Goal: Navigation & Orientation: Find specific page/section

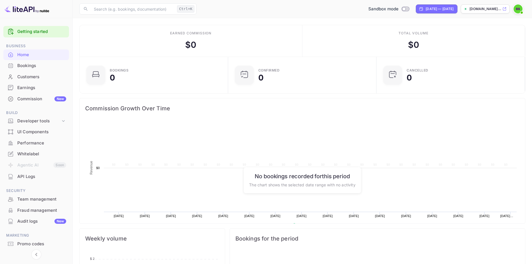
scroll to position [87, 141]
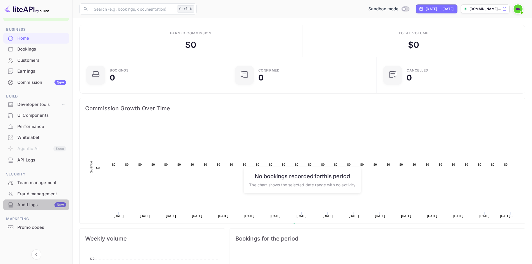
click at [24, 207] on div "Audit logs New" at bounding box center [41, 205] width 49 height 6
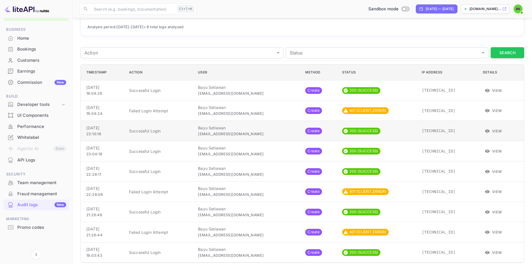
scroll to position [96, 0]
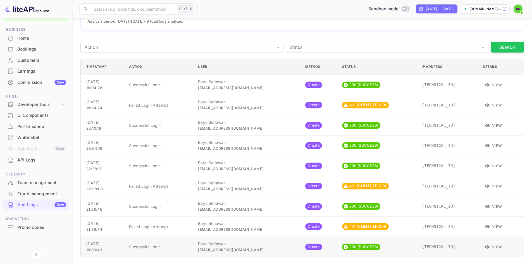
click at [486, 245] on icon "button" at bounding box center [487, 246] width 5 height 5
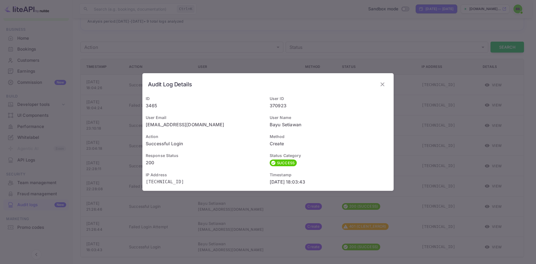
click at [382, 84] on icon "button" at bounding box center [382, 84] width 7 height 7
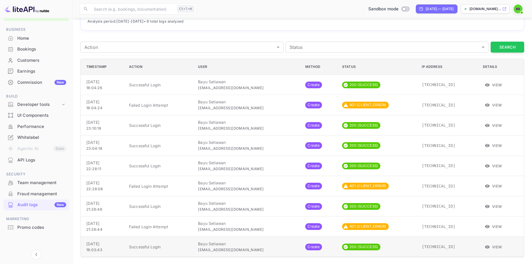
click at [158, 247] on p "Successful Login" at bounding box center [159, 247] width 60 height 6
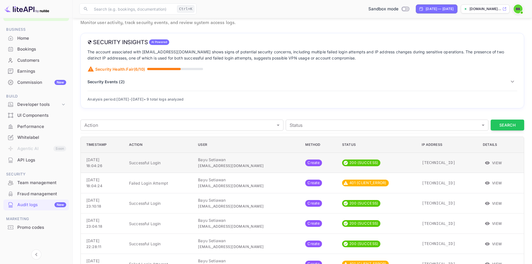
scroll to position [0, 0]
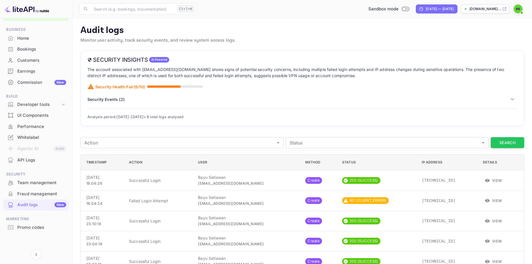
click at [477, 11] on p "[DOMAIN_NAME]..." at bounding box center [485, 8] width 32 height 5
click at [30, 191] on div "Fraud management" at bounding box center [41, 194] width 49 height 6
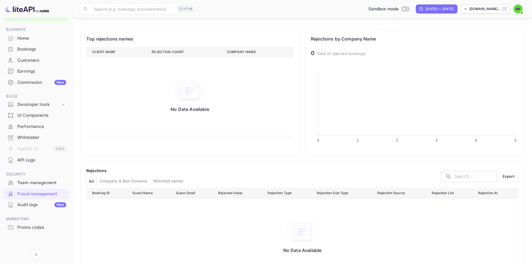
scroll to position [206, 0]
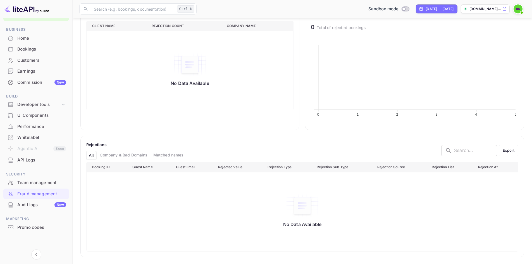
click at [35, 51] on div "Bookings" at bounding box center [41, 49] width 49 height 6
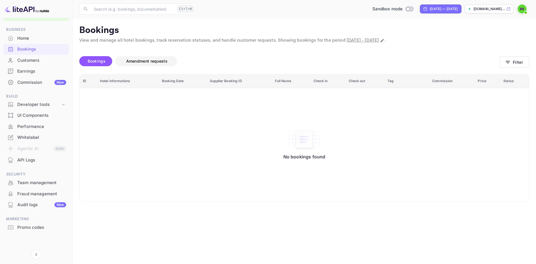
click at [151, 66] on button "Amendment requests" at bounding box center [146, 61] width 62 height 10
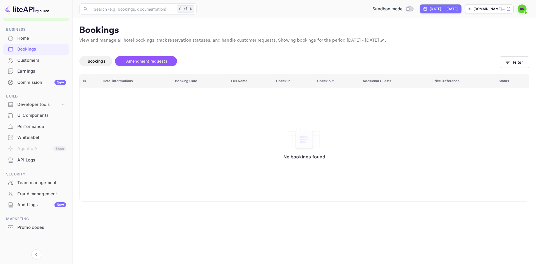
click at [521, 10] on img at bounding box center [522, 8] width 9 height 9
click at [304, 118] on div at bounding box center [268, 132] width 536 height 264
